Goal: Task Accomplishment & Management: Use online tool/utility

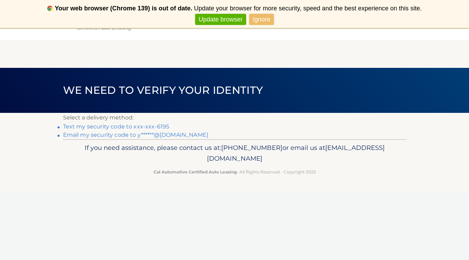
click at [163, 126] on link "Text my security code to xxx-xxx-6195" at bounding box center [116, 126] width 106 height 7
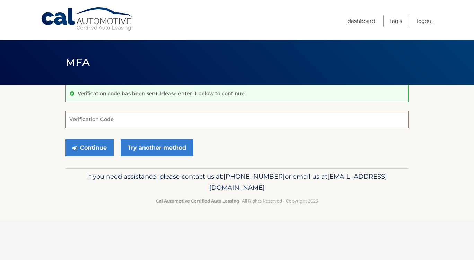
click at [163, 126] on input "Verification Code" at bounding box center [236, 119] width 343 height 17
click at [164, 120] on input "Verification Code" at bounding box center [236, 119] width 343 height 17
click at [126, 121] on input "Verification Code" at bounding box center [236, 119] width 343 height 17
click at [106, 119] on input "Verification Code" at bounding box center [236, 119] width 343 height 17
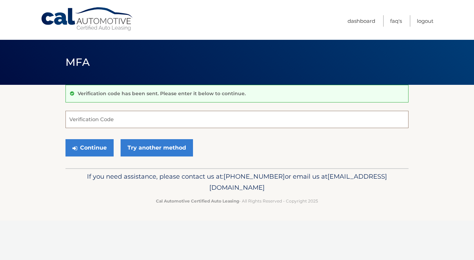
click at [210, 121] on input "Verification Code" at bounding box center [236, 119] width 343 height 17
click at [132, 116] on input "Verification Code" at bounding box center [236, 119] width 343 height 17
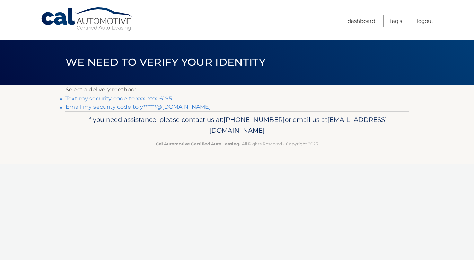
click at [167, 98] on link "Text my security code to xxx-xxx-6195" at bounding box center [118, 98] width 106 height 7
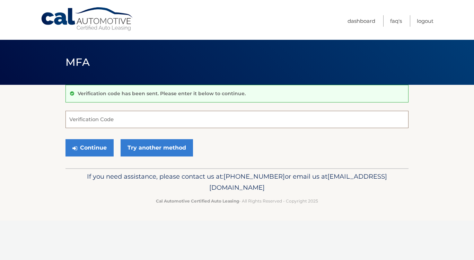
click at [172, 120] on input "Verification Code" at bounding box center [236, 119] width 343 height 17
type input "281684"
click at [97, 146] on button "Continue" at bounding box center [89, 147] width 48 height 17
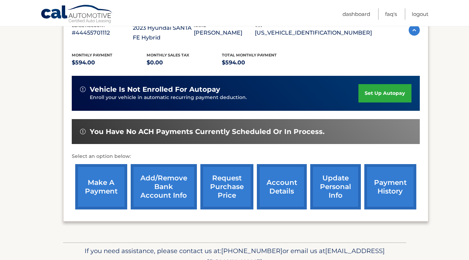
scroll to position [169, 0]
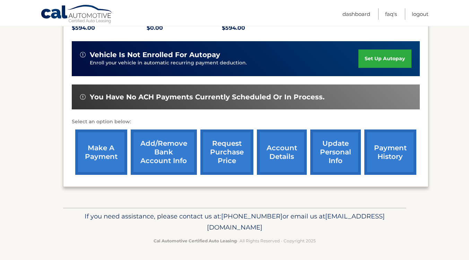
click at [100, 158] on link "make a payment" at bounding box center [101, 152] width 52 height 45
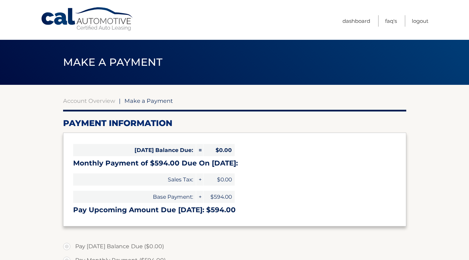
select select "ZGZiZGY2MDMtOTk0OS00ZTAwLTk5ZjUtOGM1M2E0NTZjOWJh"
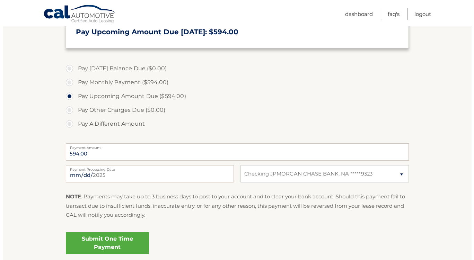
scroll to position [208, 0]
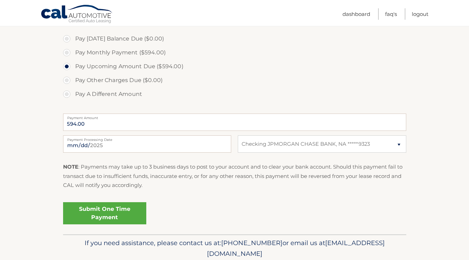
click at [119, 216] on link "Submit One Time Payment" at bounding box center [104, 213] width 83 height 22
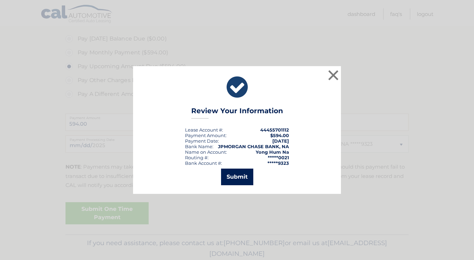
click at [242, 177] on button "Submit" at bounding box center [237, 177] width 32 height 17
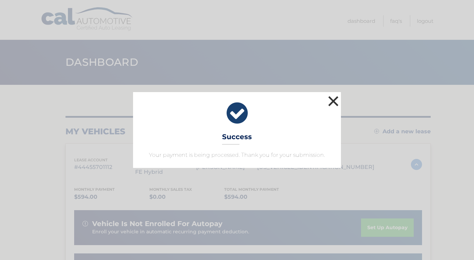
click at [331, 103] on button "×" at bounding box center [333, 101] width 14 height 14
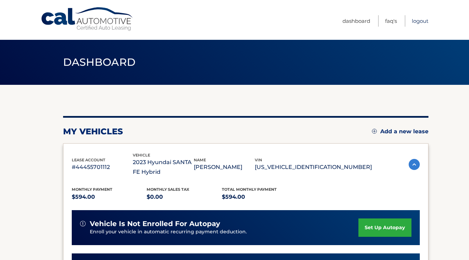
click at [423, 21] on link "Logout" at bounding box center [420, 20] width 17 height 11
